Goal: Transaction & Acquisition: Purchase product/service

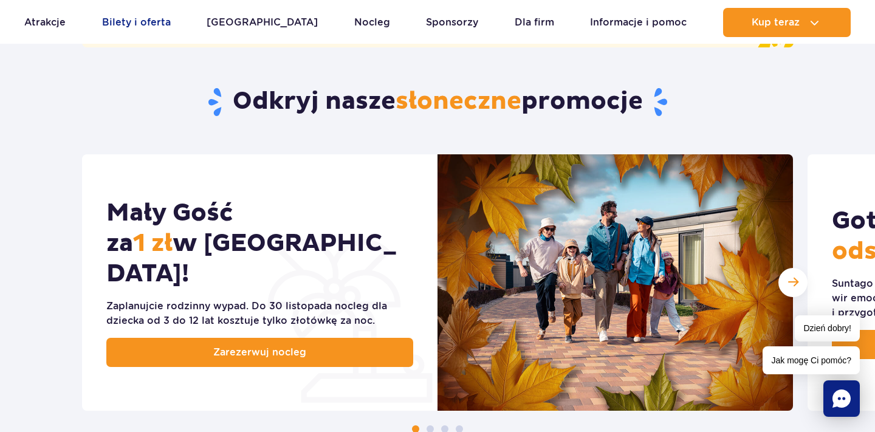
scroll to position [545, 0]
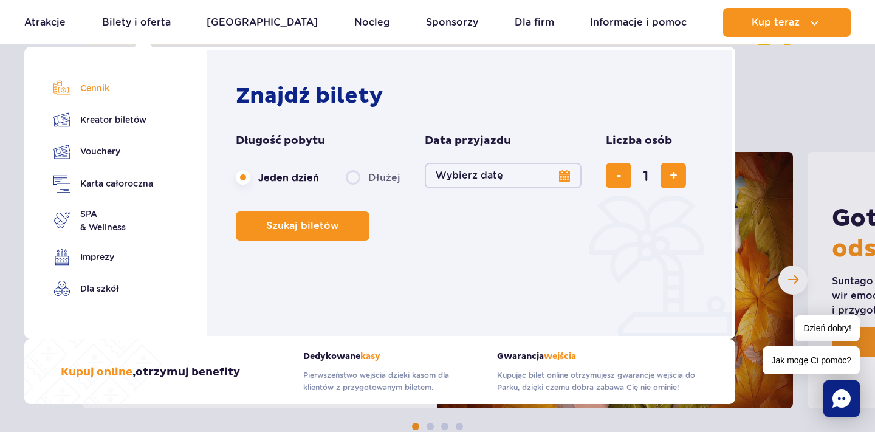
click at [100, 88] on link "Cennik" at bounding box center [103, 88] width 100 height 17
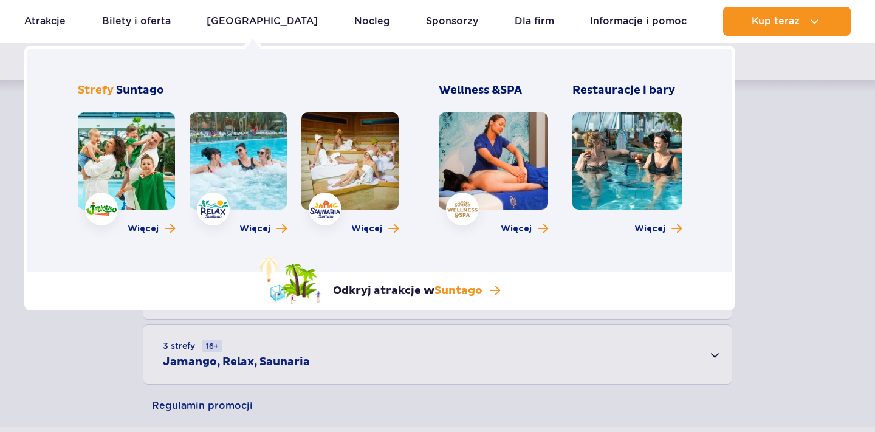
scroll to position [302, 0]
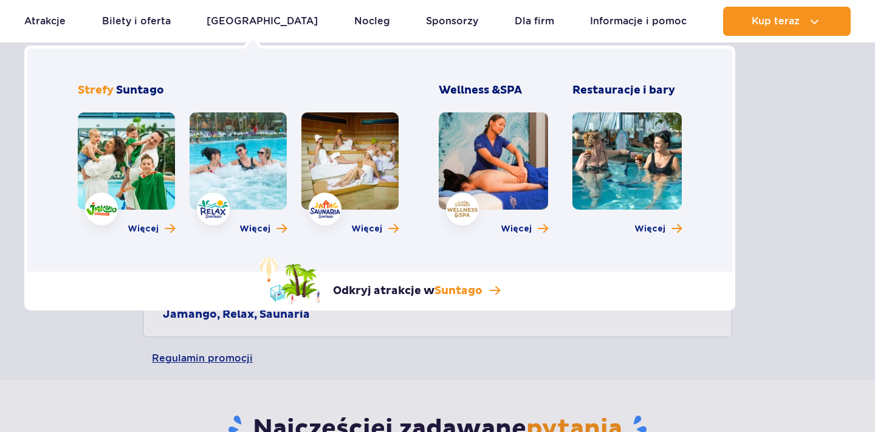
click at [308, 221] on div "Więcej" at bounding box center [350, 176] width 97 height 129
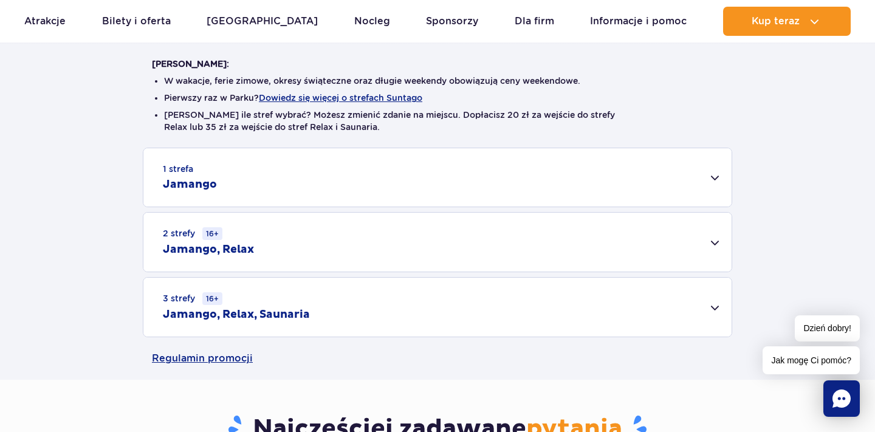
click at [325, 223] on div "2 strefy 16+ Jamango, Relax" at bounding box center [437, 242] width 588 height 59
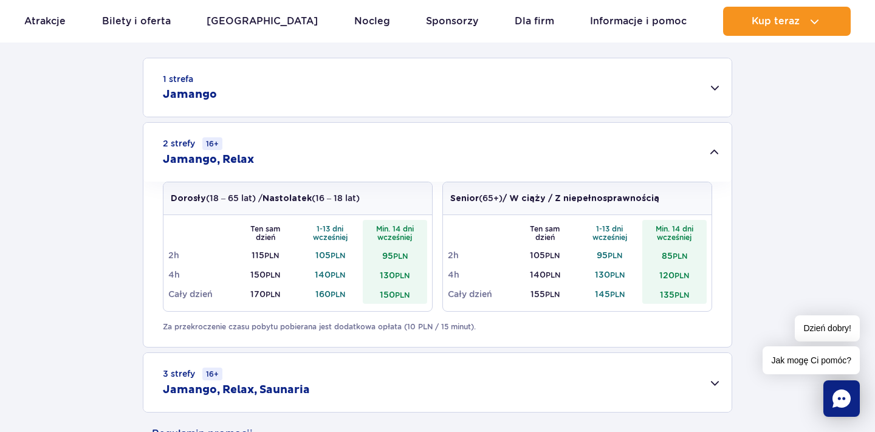
scroll to position [402, 0]
